Goal: Task Accomplishment & Management: Use online tool/utility

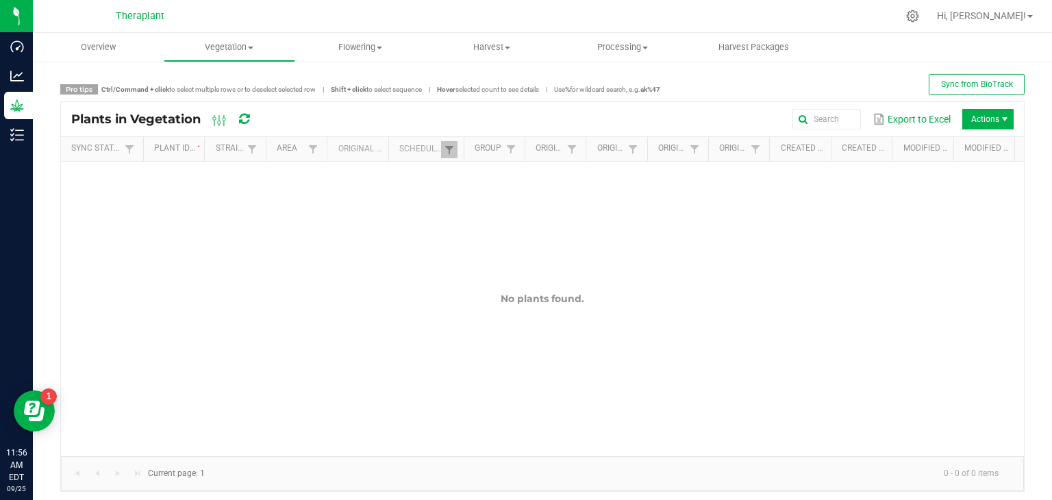
scroll to position [5, 0]
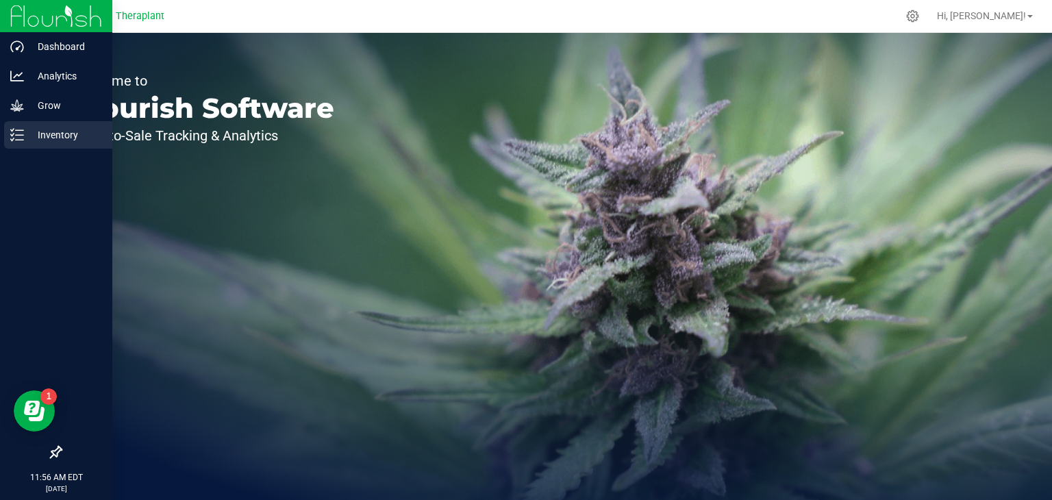
click at [59, 129] on p "Inventory" at bounding box center [65, 135] width 82 height 16
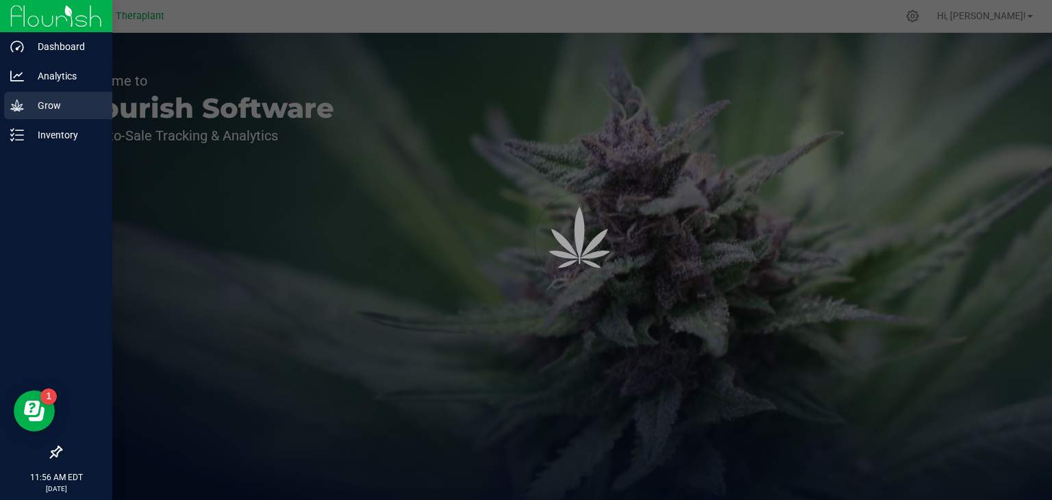
click at [42, 103] on p "Grow" at bounding box center [65, 105] width 82 height 16
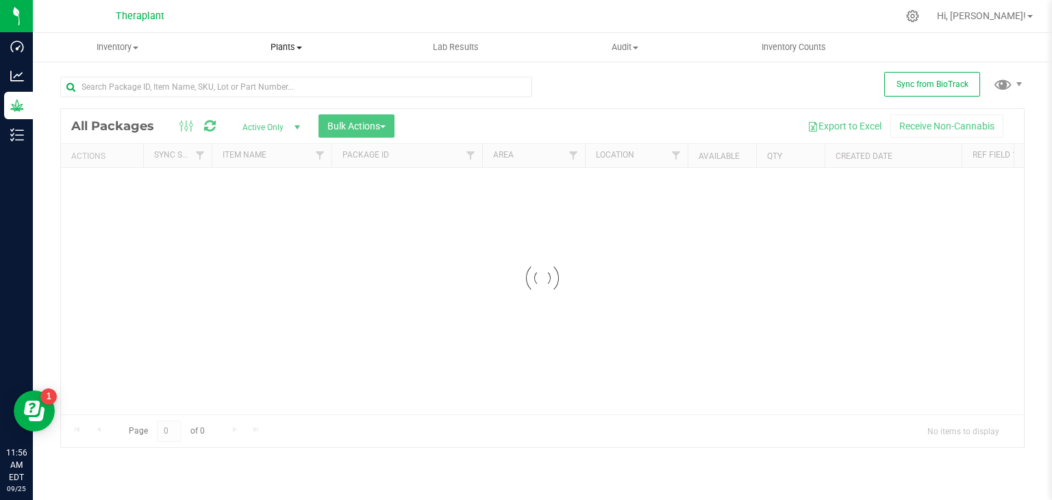
click at [288, 38] on uib-tab-heading "Plants All plants Waste log" at bounding box center [287, 47] width 168 height 27
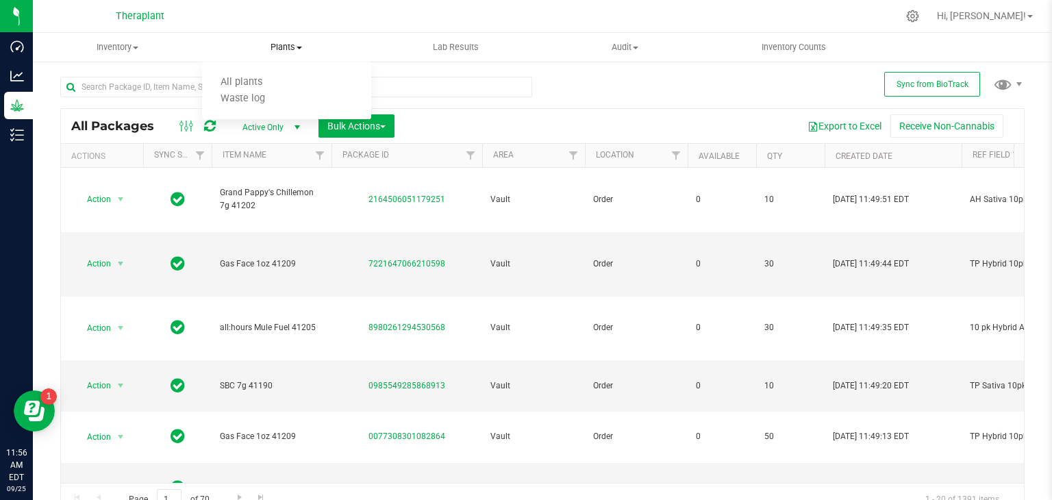
click at [293, 51] on span "Plants" at bounding box center [286, 47] width 169 height 12
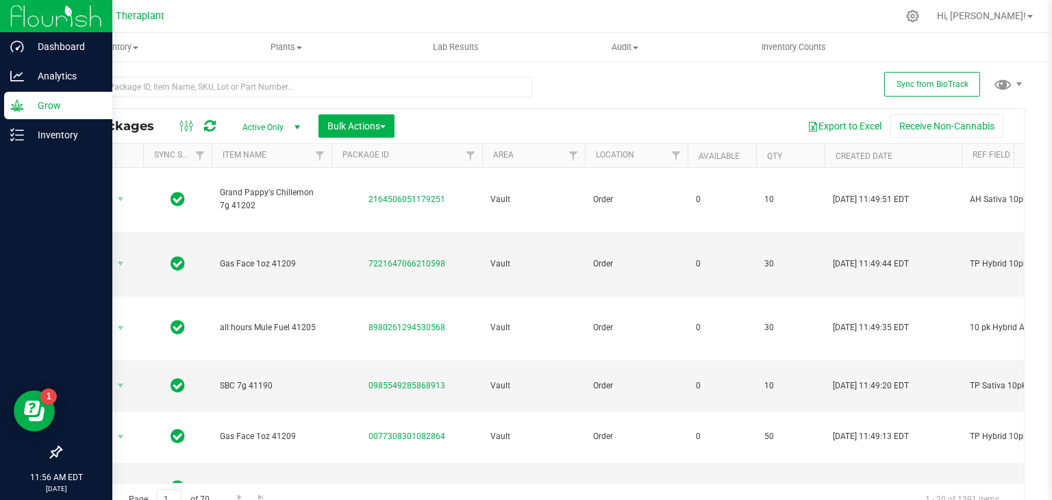
click at [17, 105] on icon at bounding box center [17, 106] width 14 height 14
click at [30, 143] on div "Inventory" at bounding box center [58, 134] width 108 height 27
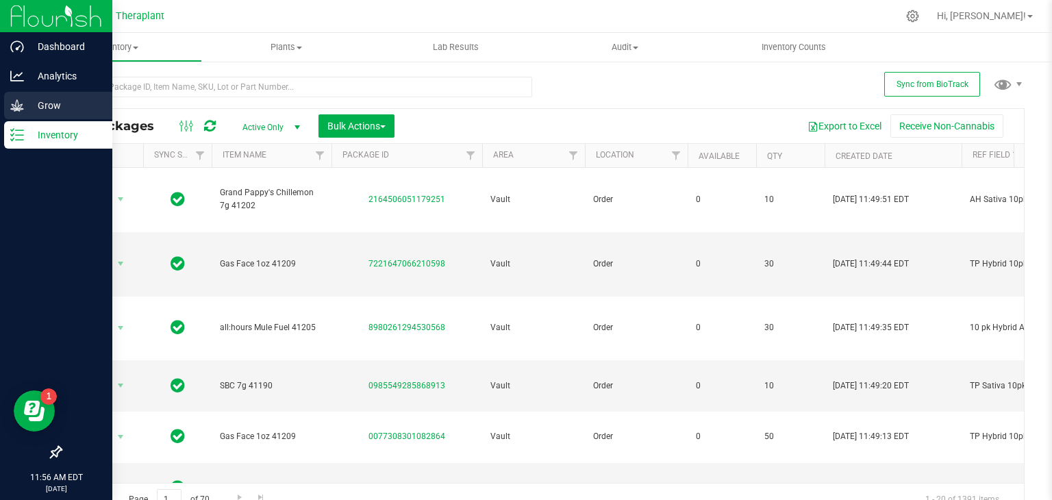
click at [36, 104] on p "Grow" at bounding box center [65, 105] width 82 height 16
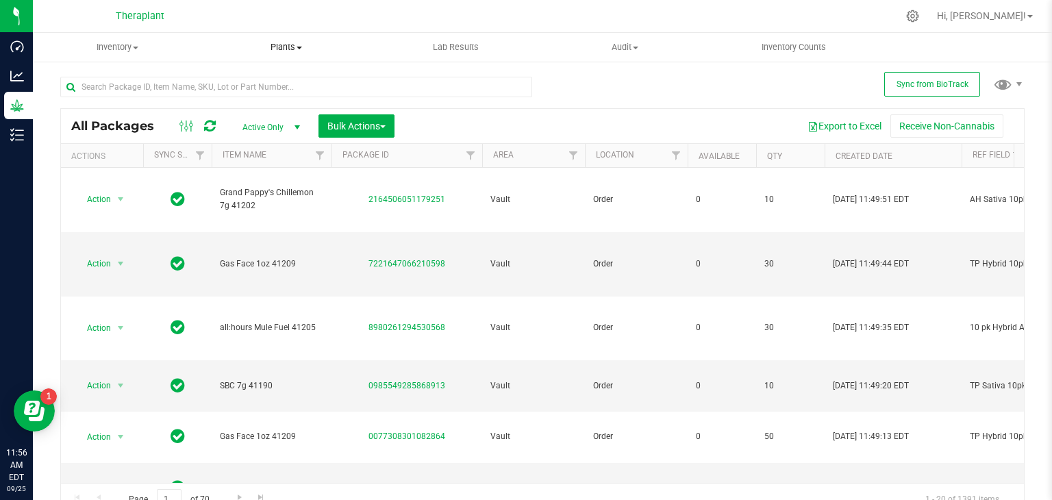
click at [286, 53] on span "Plants" at bounding box center [286, 47] width 169 height 12
click at [392, 23] on div at bounding box center [571, 16] width 652 height 27
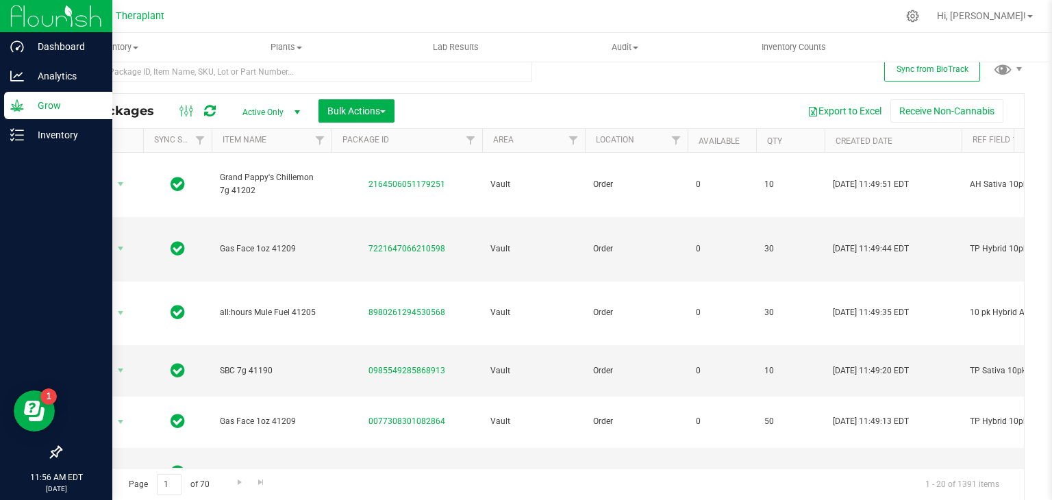
click at [14, 104] on icon at bounding box center [17, 106] width 14 height 14
click at [49, 80] on p "Analytics" at bounding box center [65, 76] width 82 height 16
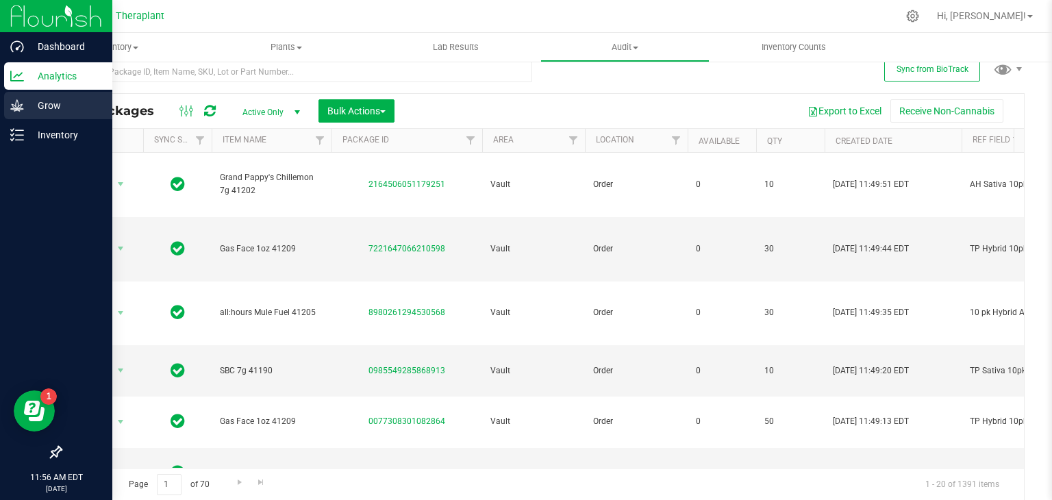
click at [39, 116] on div "Grow" at bounding box center [58, 105] width 108 height 27
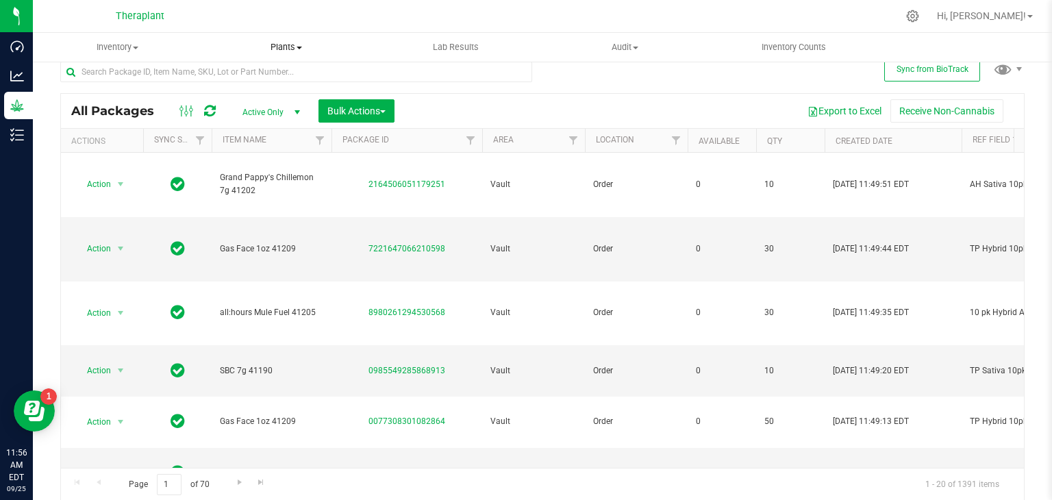
click at [278, 58] on uib-tab-heading "Plants All plants Waste log" at bounding box center [286, 47] width 169 height 29
click at [247, 14] on div at bounding box center [571, 16] width 652 height 27
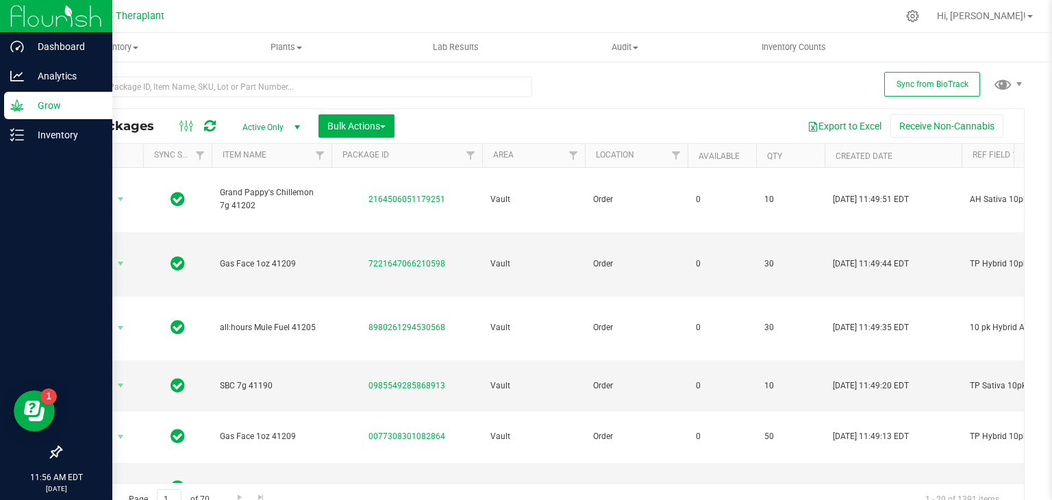
click at [42, 108] on p "Grow" at bounding box center [65, 105] width 82 height 16
click at [51, 140] on p "Inventory" at bounding box center [65, 135] width 82 height 16
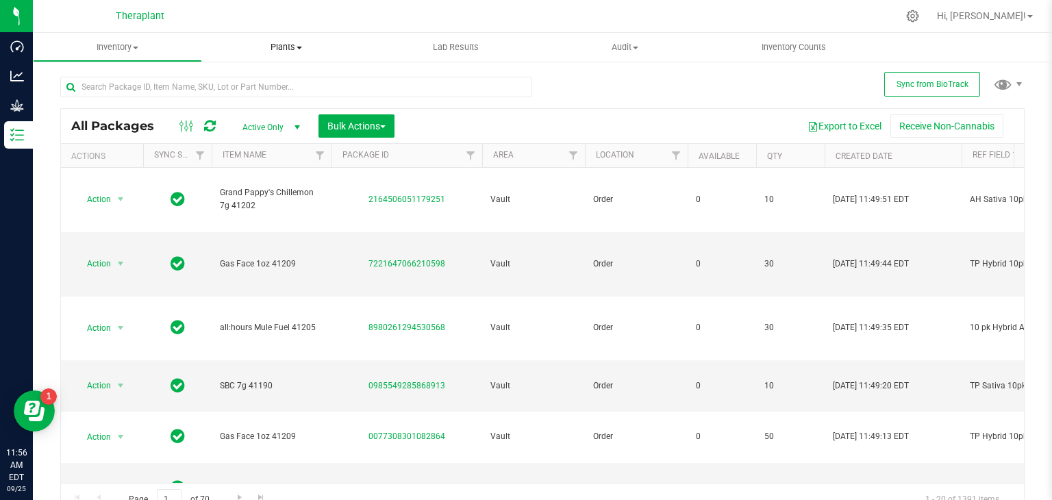
click at [290, 40] on uib-tab-heading "Plants All plants Waste log" at bounding box center [286, 47] width 169 height 29
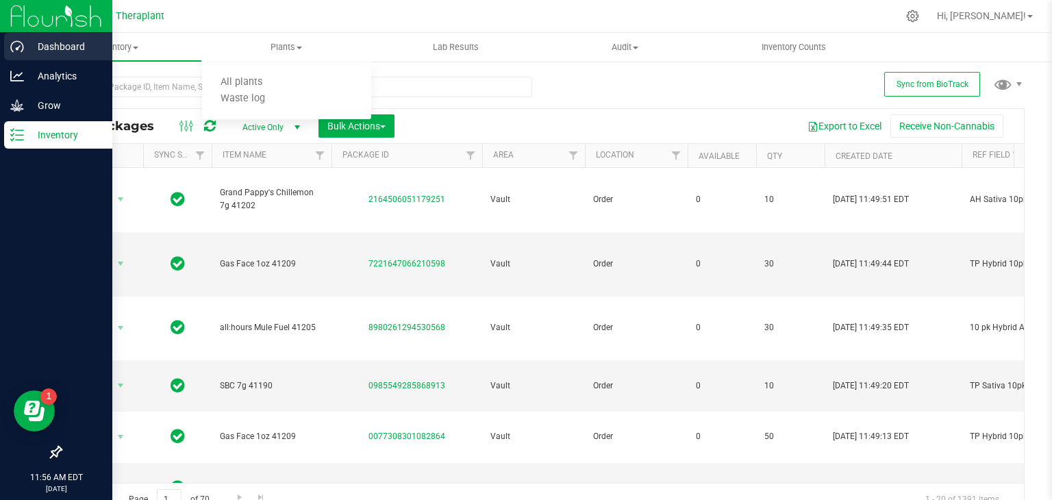
click at [55, 40] on p "Dashboard" at bounding box center [65, 46] width 82 height 16
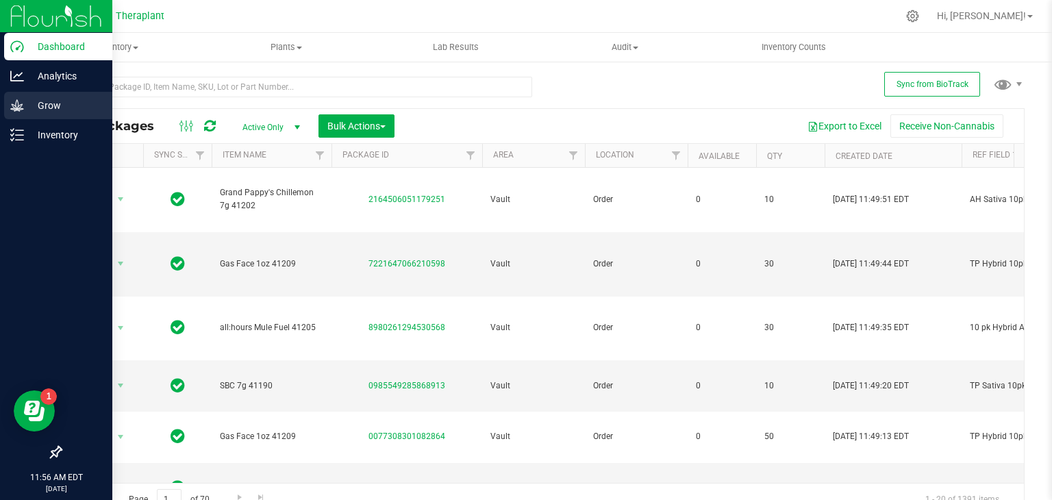
click at [38, 114] on div "Grow" at bounding box center [58, 105] width 108 height 27
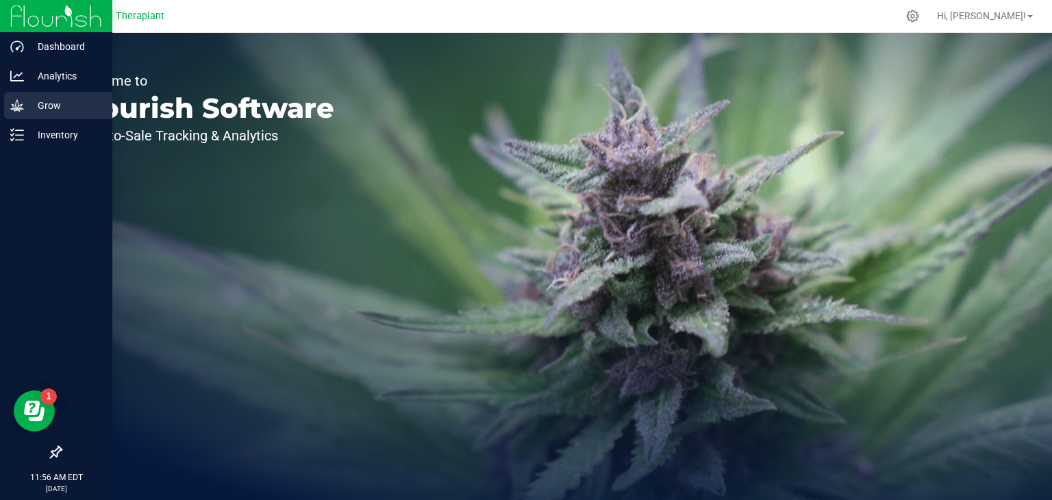
click at [23, 110] on icon at bounding box center [17, 106] width 14 height 14
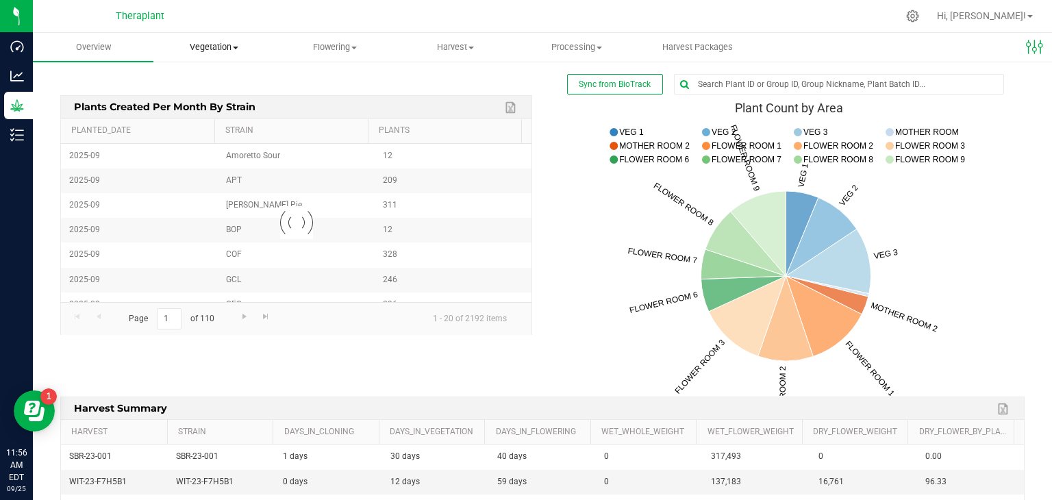
click at [225, 47] on span "Vegetation" at bounding box center [213, 47] width 119 height 12
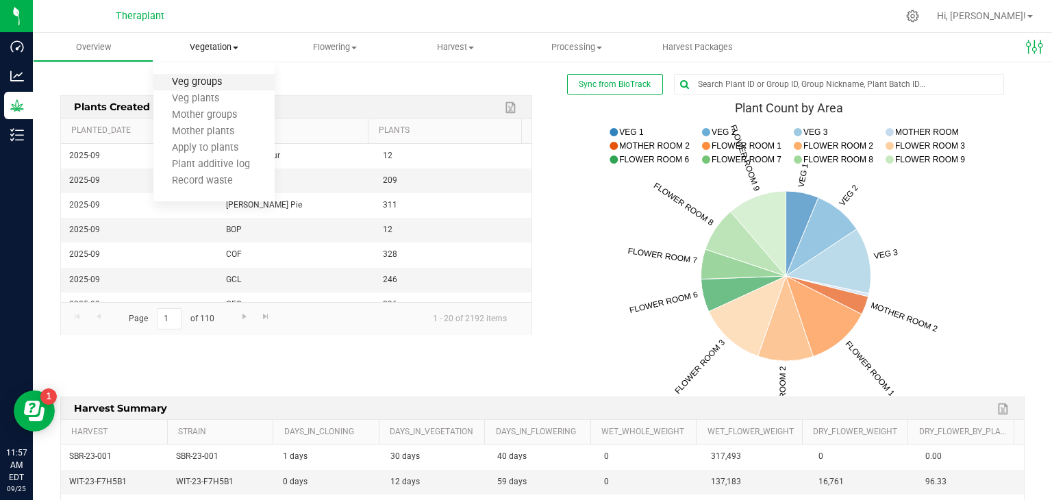
click at [207, 83] on span "Veg groups" at bounding box center [196, 83] width 87 height 12
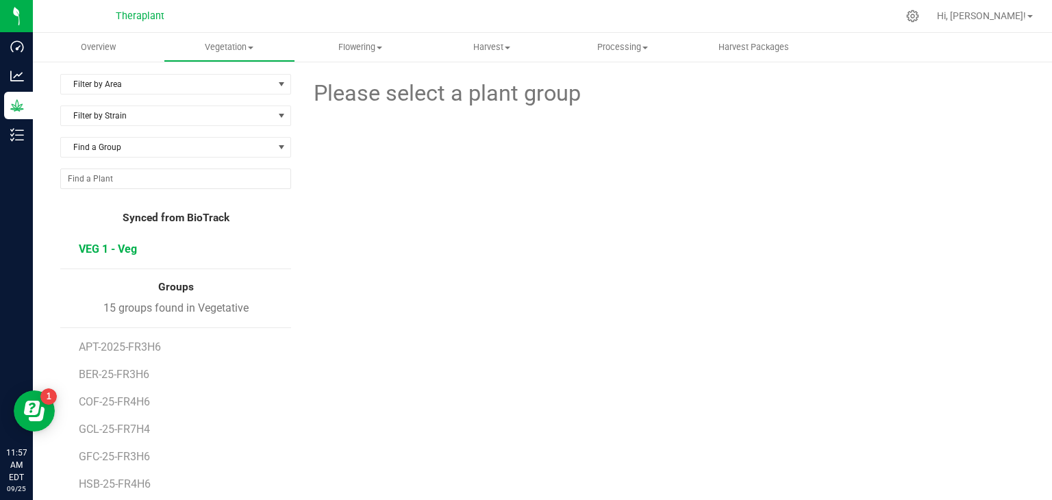
click at [121, 242] on span "VEG 1 - Veg" at bounding box center [108, 248] width 58 height 13
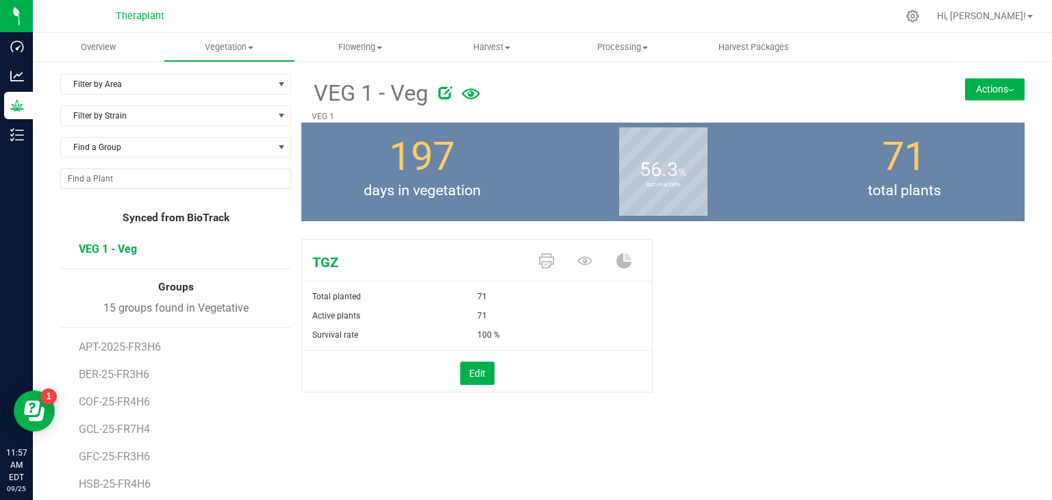
click at [994, 90] on button "Actions" at bounding box center [995, 89] width 60 height 22
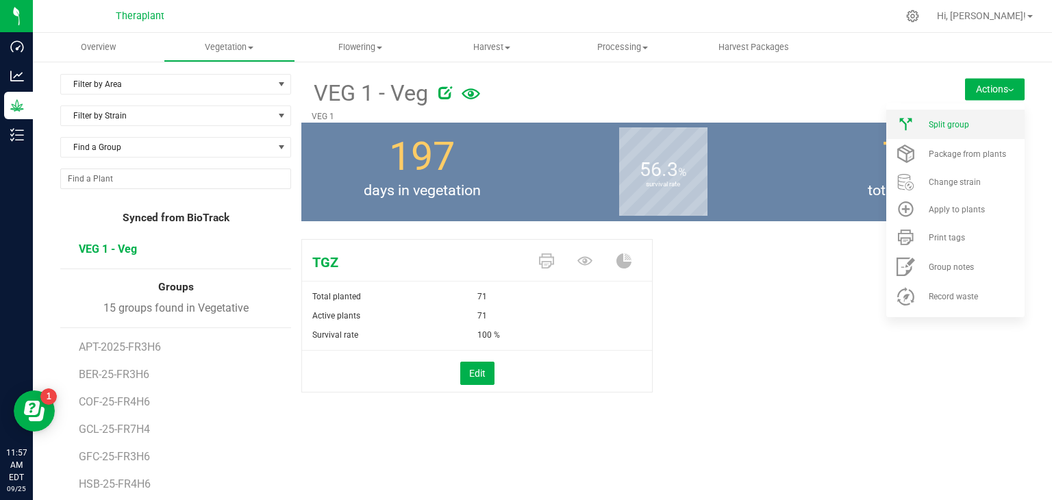
click at [945, 127] on span "Split group" at bounding box center [949, 125] width 40 height 10
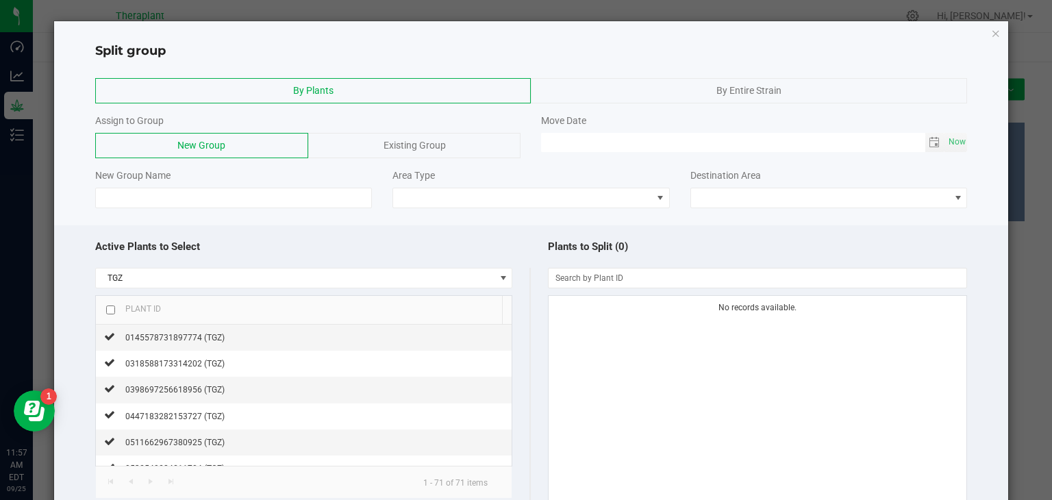
click at [358, 139] on div "Existing Group" at bounding box center [414, 145] width 213 height 25
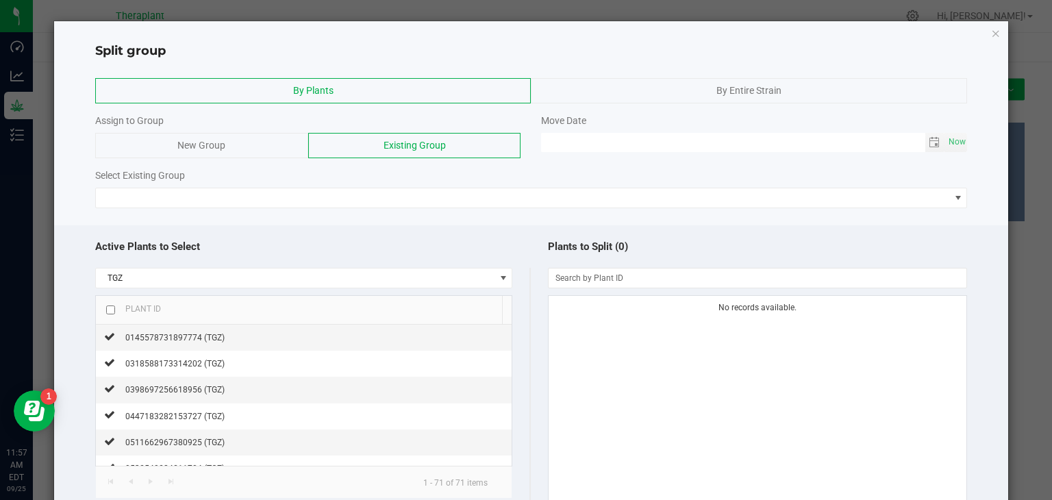
click at [315, 185] on div "Select Existing Group" at bounding box center [531, 188] width 873 height 40
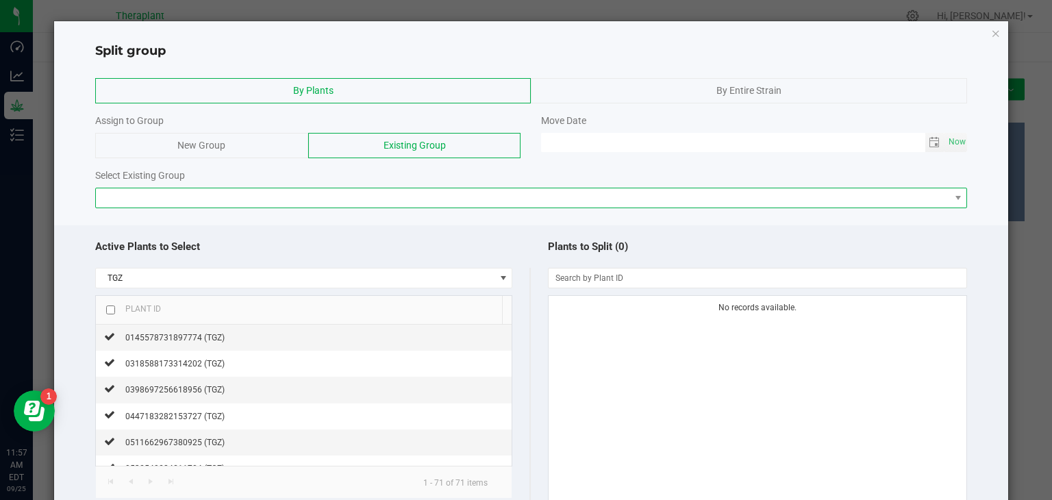
click at [317, 194] on span at bounding box center [523, 197] width 854 height 19
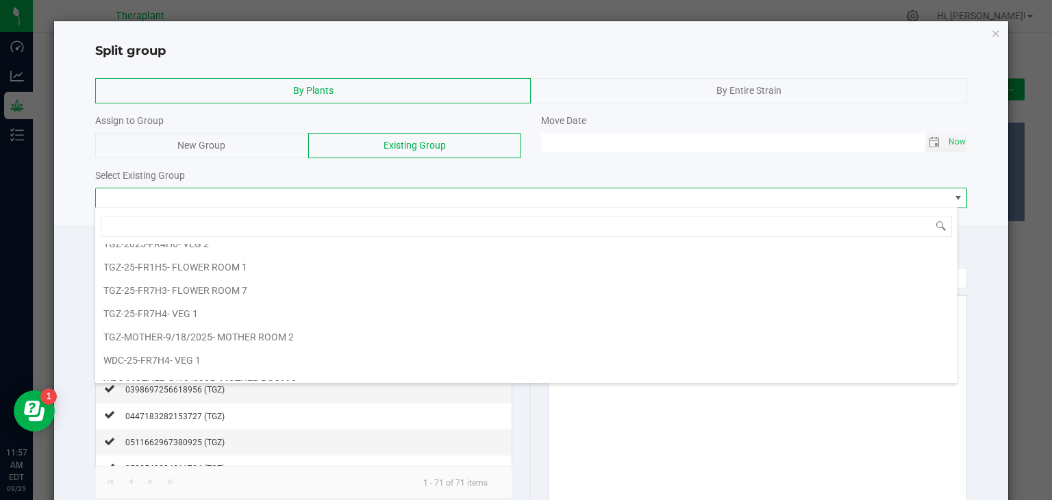
scroll to position [1990, 0]
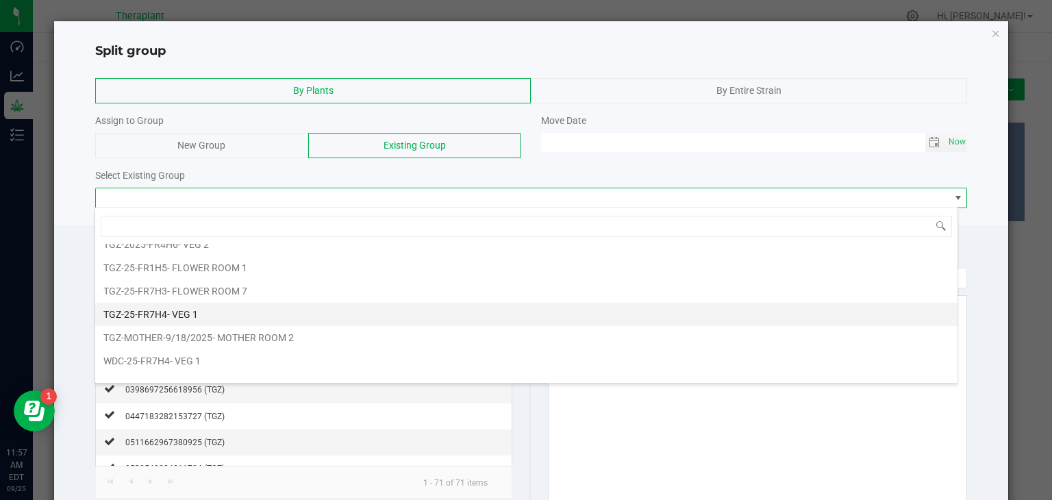
click at [173, 309] on span "- VEG 1" at bounding box center [182, 314] width 31 height 11
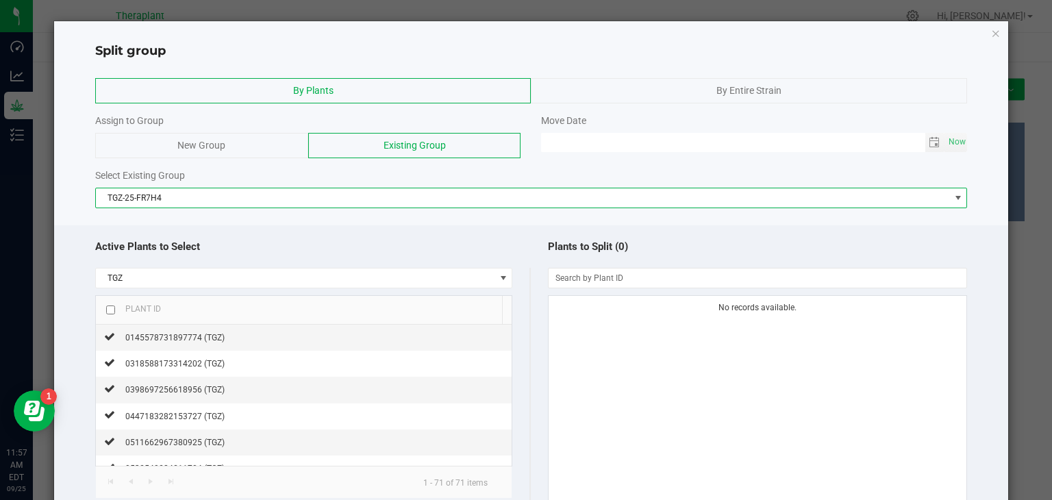
click at [349, 192] on span "TGZ-25-FR7H4" at bounding box center [523, 197] width 854 height 19
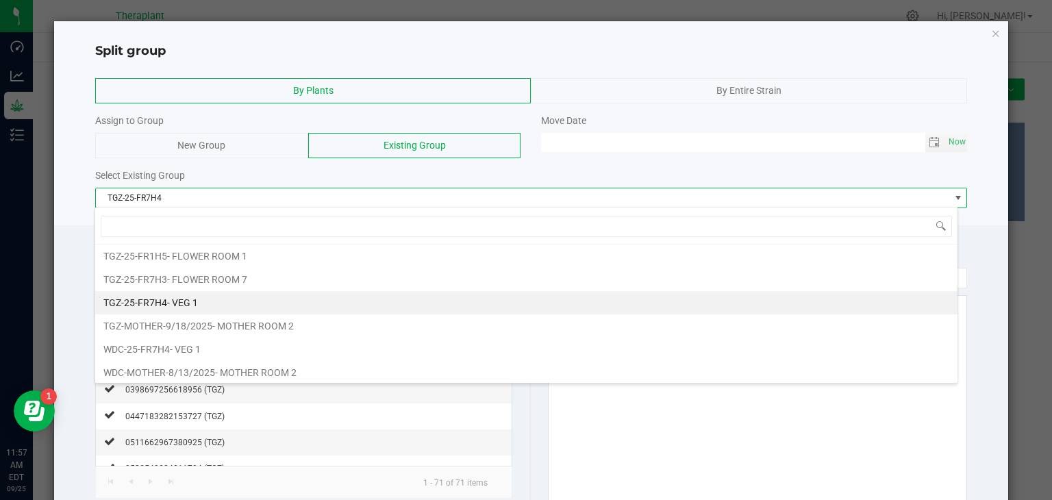
scroll to position [1993, 0]
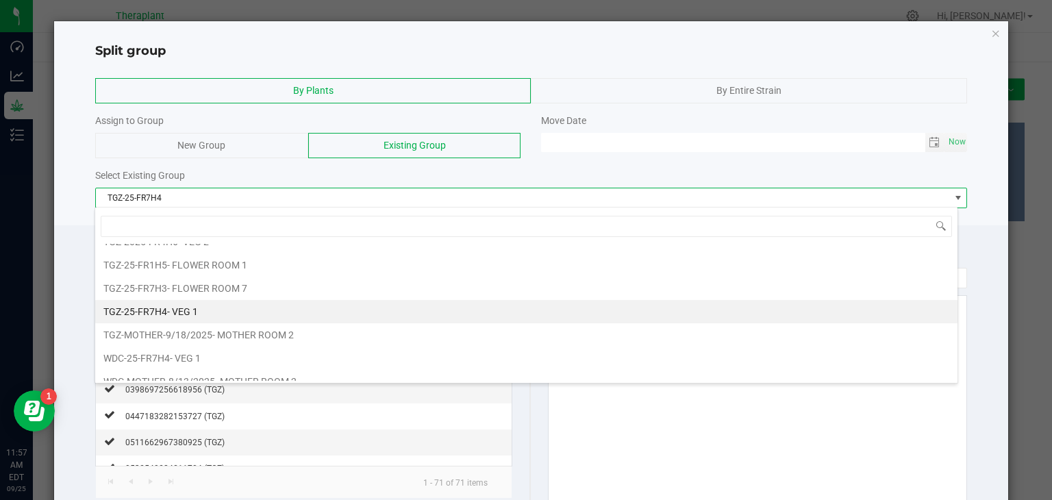
click at [286, 300] on li "TGZ-25-FR7H4 - VEG 1" at bounding box center [526, 311] width 862 height 23
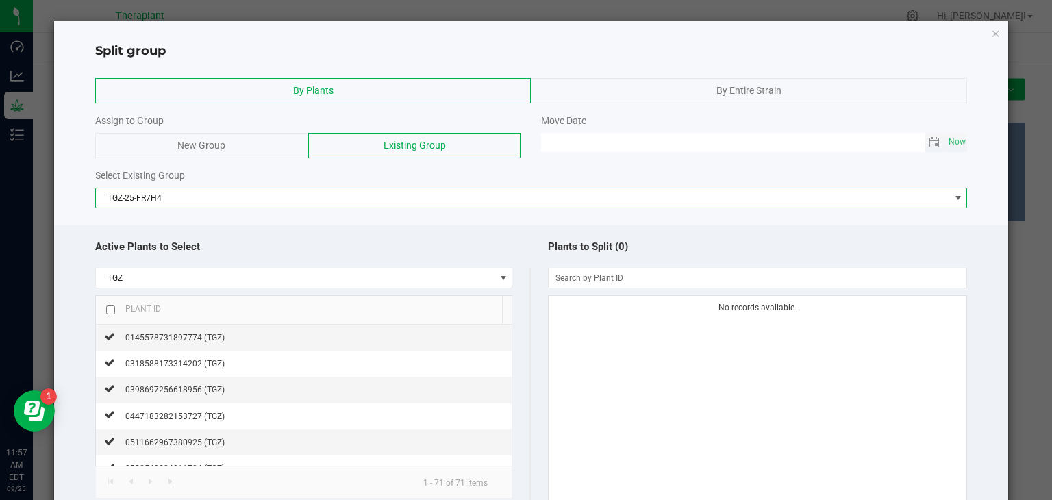
type input "MM/dd/yy HH:MM AM"
click at [586, 140] on input "MM/dd/yy HH:MM AM" at bounding box center [733, 141] width 384 height 17
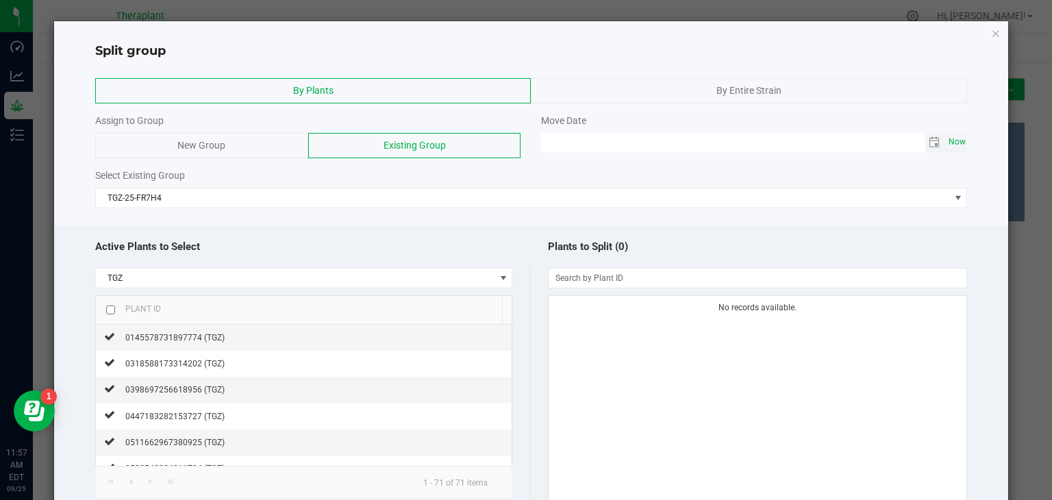
click at [945, 147] on span "Now" at bounding box center [956, 142] width 23 height 20
click at [929, 142] on span "Toggle calendar" at bounding box center [934, 142] width 11 height 11
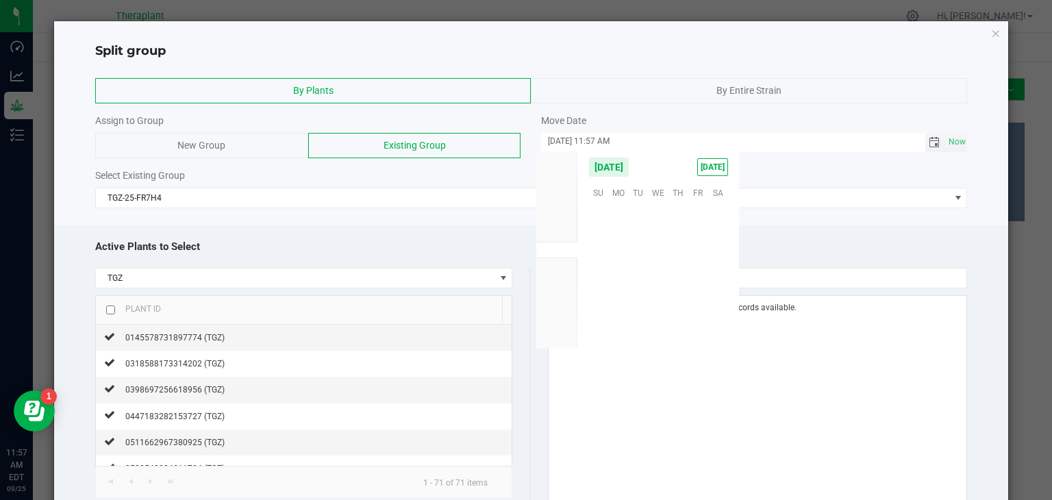
scroll to position [222153, 0]
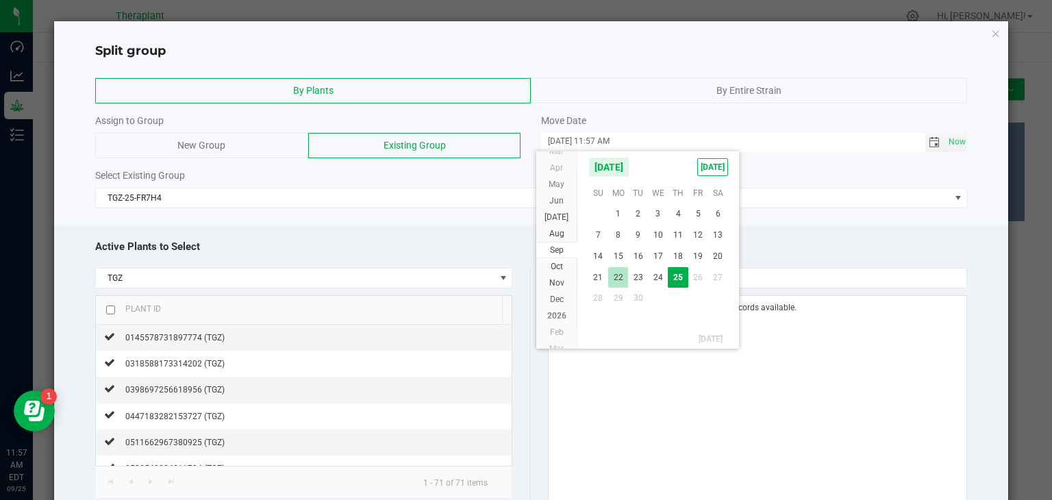
click at [621, 272] on span "22" at bounding box center [618, 277] width 20 height 21
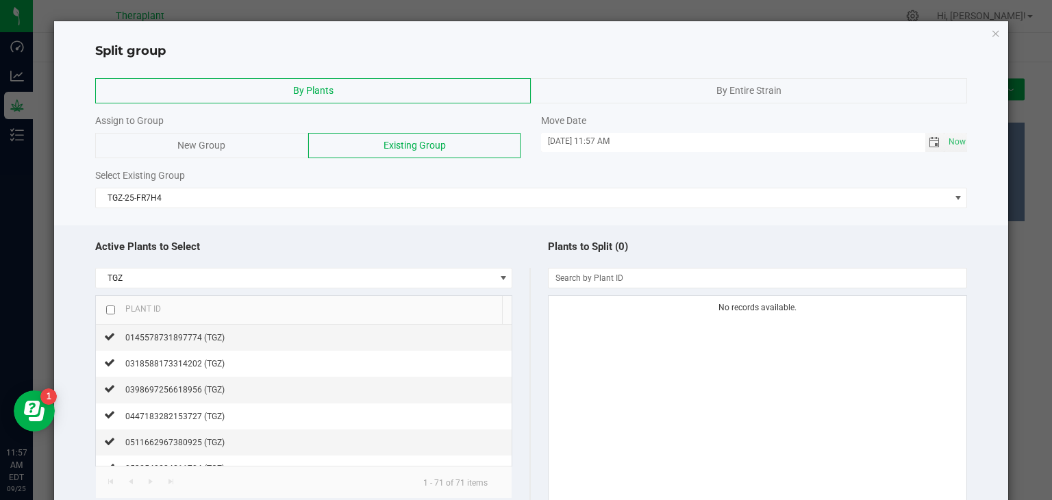
type input "09/22/2025 11:57 AM"
click at [107, 305] on input "checkbox" at bounding box center [110, 309] width 9 height 9
checkbox input "true"
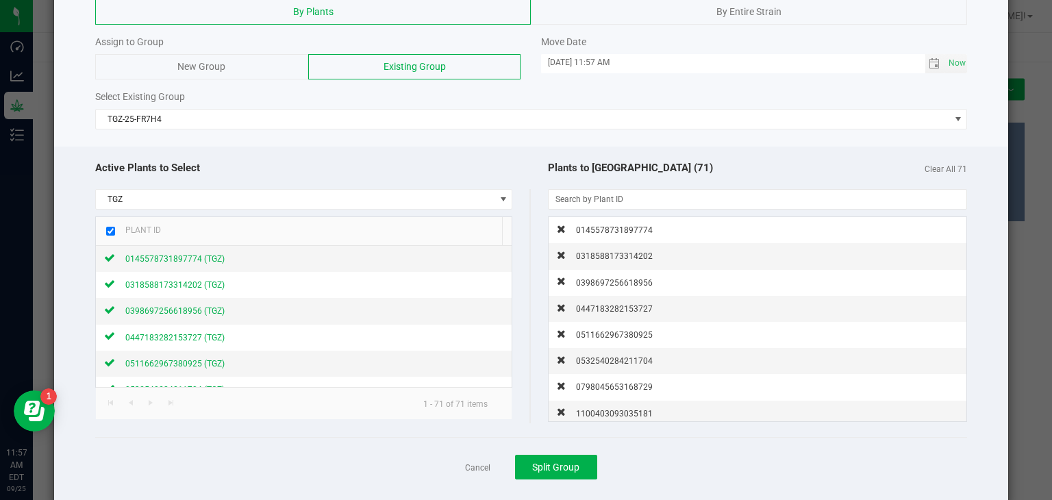
scroll to position [102, 0]
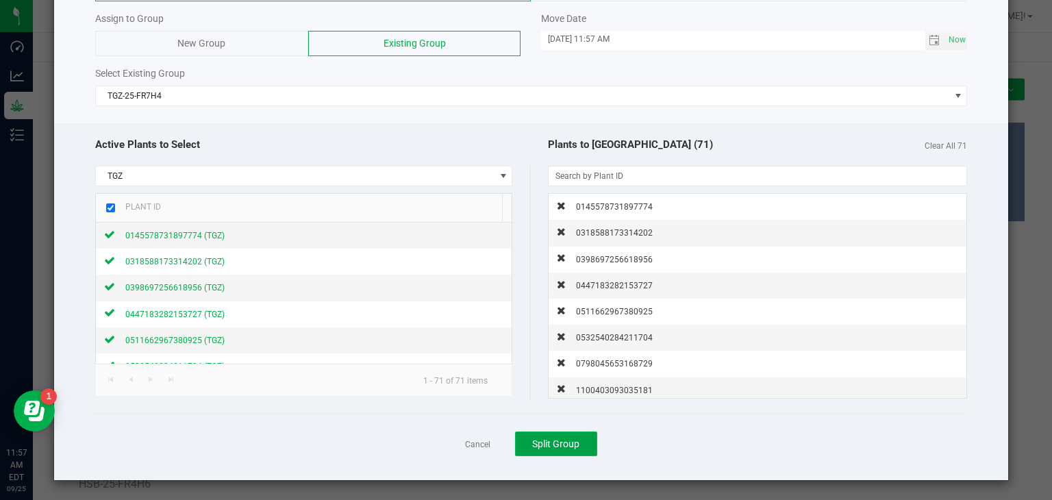
click at [532, 444] on span "Split Group" at bounding box center [555, 443] width 47 height 11
